Goal: Transaction & Acquisition: Subscribe to service/newsletter

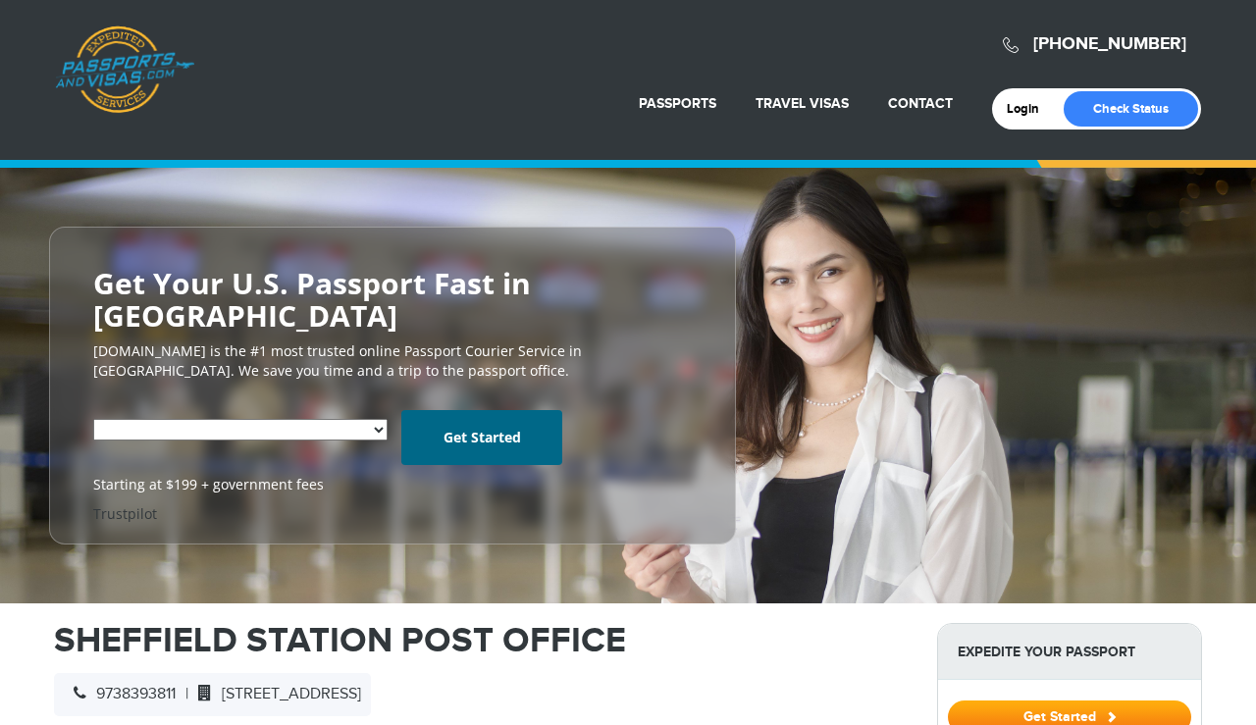
select select "**********"
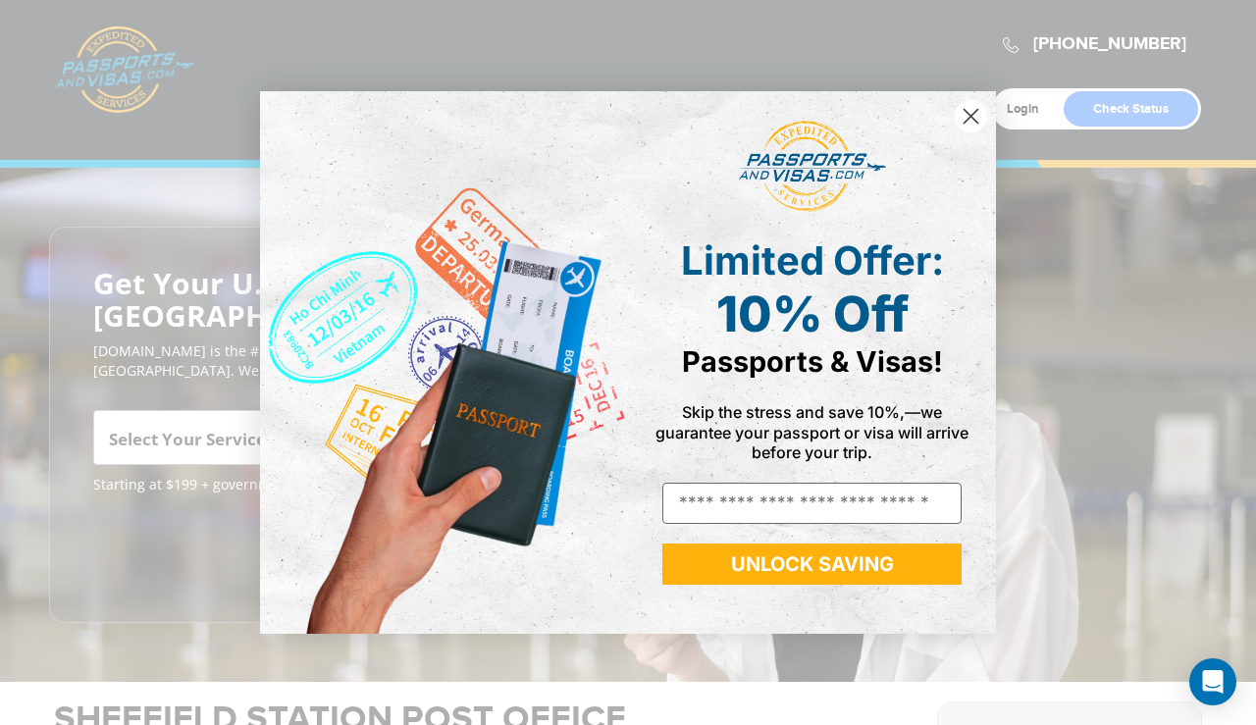
click at [369, 404] on img "POPUP Form" at bounding box center [444, 362] width 368 height 542
click at [965, 111] on icon "Close dialog" at bounding box center [971, 116] width 14 height 14
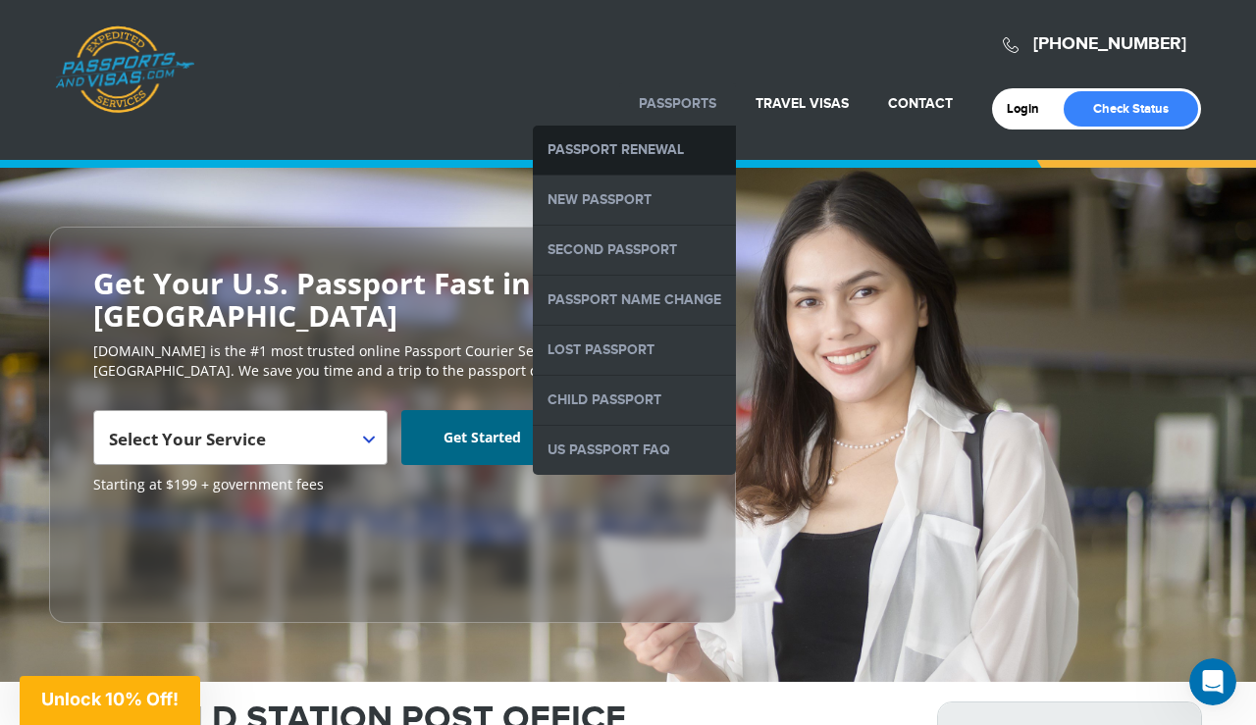
click at [689, 148] on link "Passport Renewal" at bounding box center [634, 150] width 203 height 49
